Goal: Task Accomplishment & Management: Complete application form

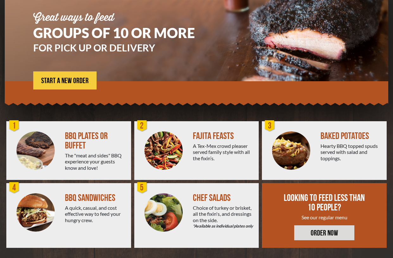
scroll to position [74, 0]
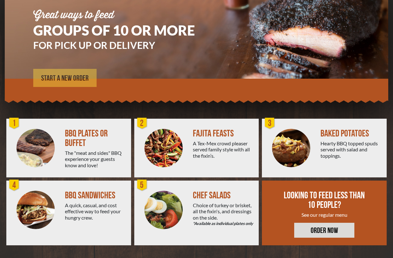
click at [75, 76] on span "START A NEW ORDER" at bounding box center [65, 79] width 48 height 8
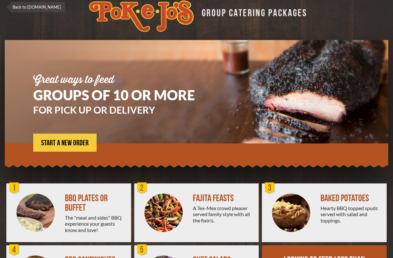
scroll to position [74, 0]
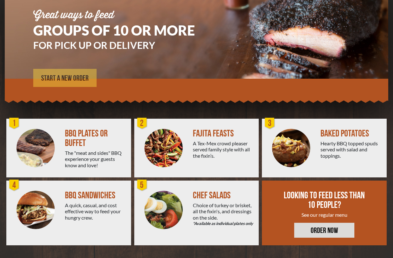
click at [62, 80] on span "START A NEW ORDER" at bounding box center [65, 79] width 48 height 8
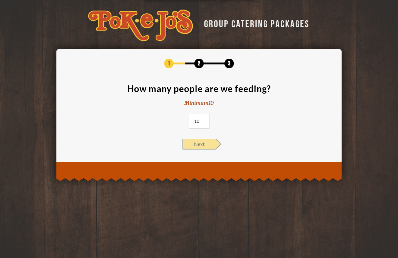
click at [196, 146] on span "Next" at bounding box center [199, 144] width 33 height 11
